Goal: Task Accomplishment & Management: Manage account settings

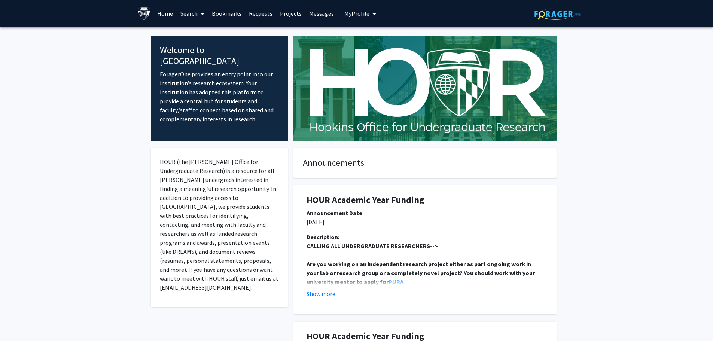
click at [358, 9] on button "My Profile" at bounding box center [360, 13] width 36 height 27
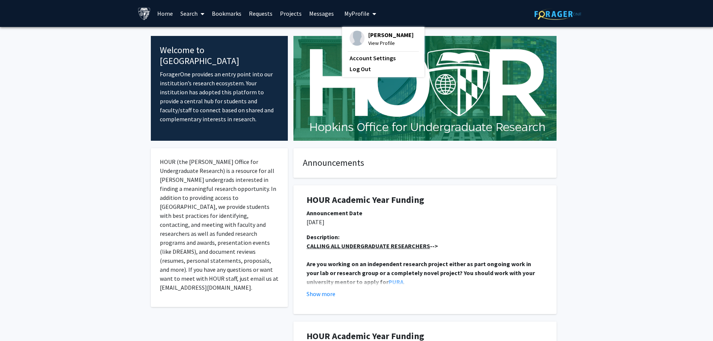
click at [369, 44] on span "View Profile" at bounding box center [390, 43] width 45 height 8
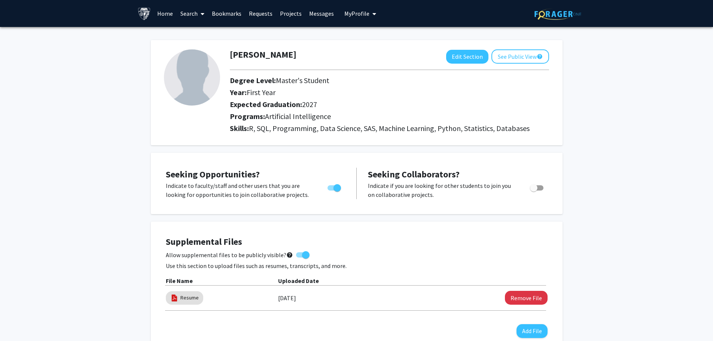
click at [324, 12] on link "Messages" at bounding box center [322, 13] width 32 height 26
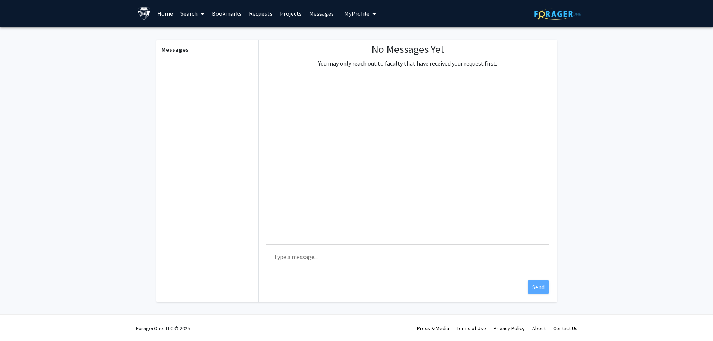
click at [169, 12] on link "Home" at bounding box center [165, 13] width 23 height 26
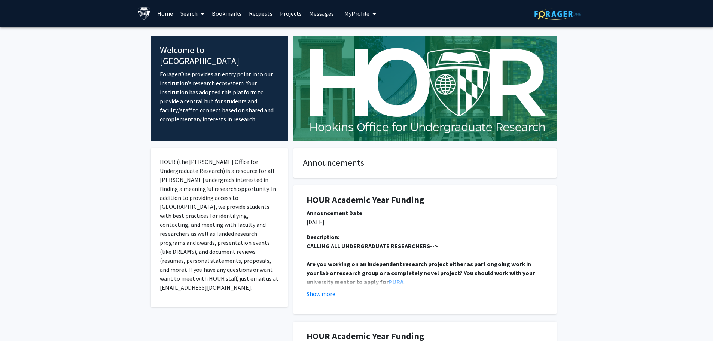
click at [365, 11] on span "My Profile" at bounding box center [356, 13] width 25 height 7
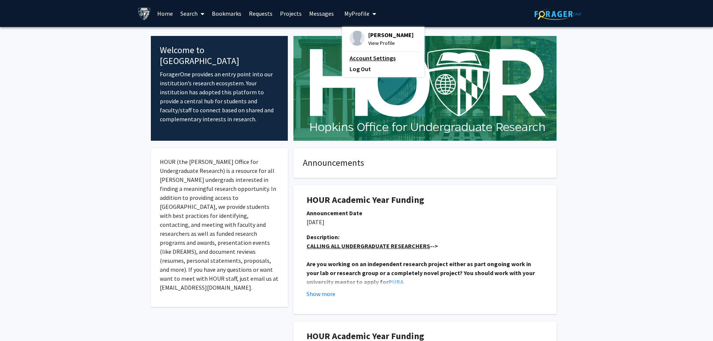
click at [373, 56] on link "Account Settings" at bounding box center [383, 58] width 67 height 9
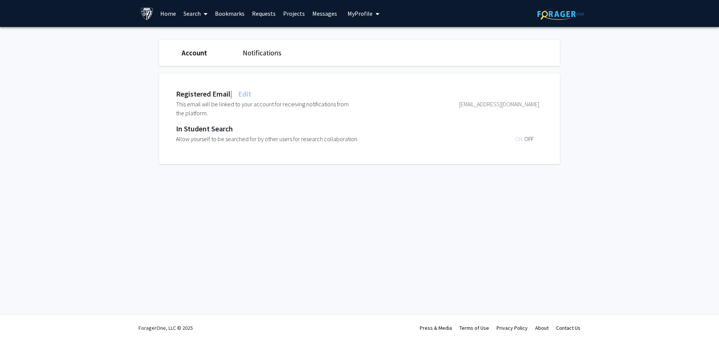
click at [249, 50] on link "Notifications" at bounding box center [262, 52] width 39 height 9
click at [517, 103] on span "ON" at bounding box center [519, 103] width 9 height 7
click at [530, 104] on span "OFF" at bounding box center [528, 103] width 9 height 7
click at [518, 103] on span "ON" at bounding box center [519, 103] width 9 height 7
click at [529, 103] on span "OFF" at bounding box center [528, 103] width 9 height 7
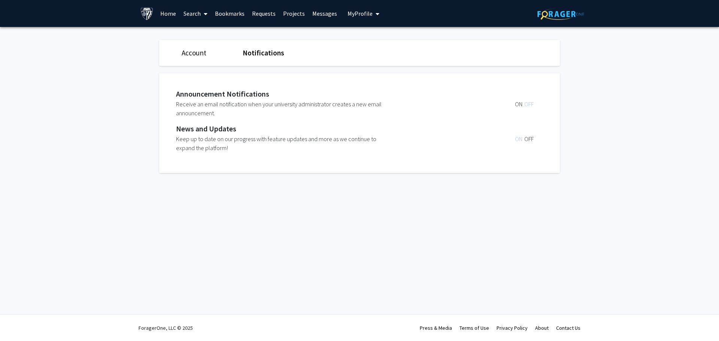
click at [528, 138] on span "OFF" at bounding box center [528, 138] width 9 height 7
